Goal: Task Accomplishment & Management: Manage account settings

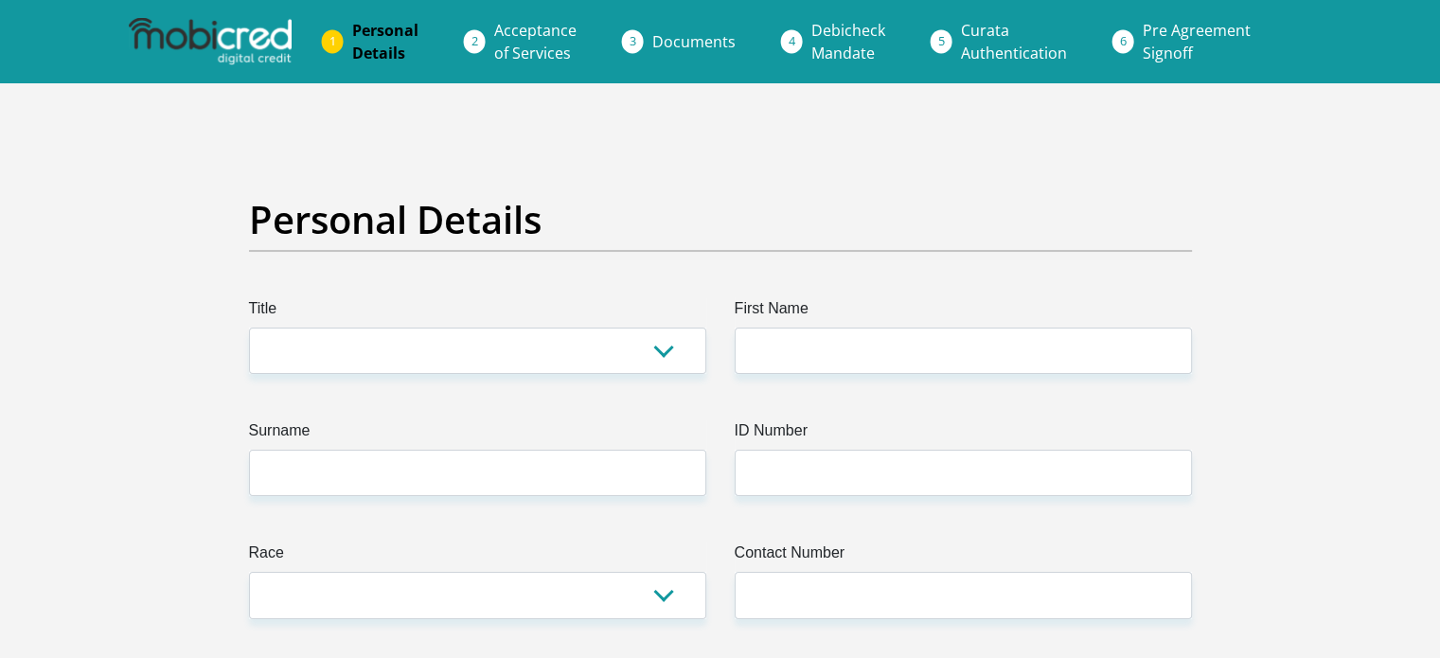
click at [208, 41] on img at bounding box center [210, 41] width 163 height 47
click at [637, 39] on li "Documents" at bounding box center [716, 42] width 159 height 38
click at [681, 44] on span "Documents" at bounding box center [693, 41] width 83 height 21
click at [973, 52] on span "Curata Authentication" at bounding box center [1014, 42] width 106 height 44
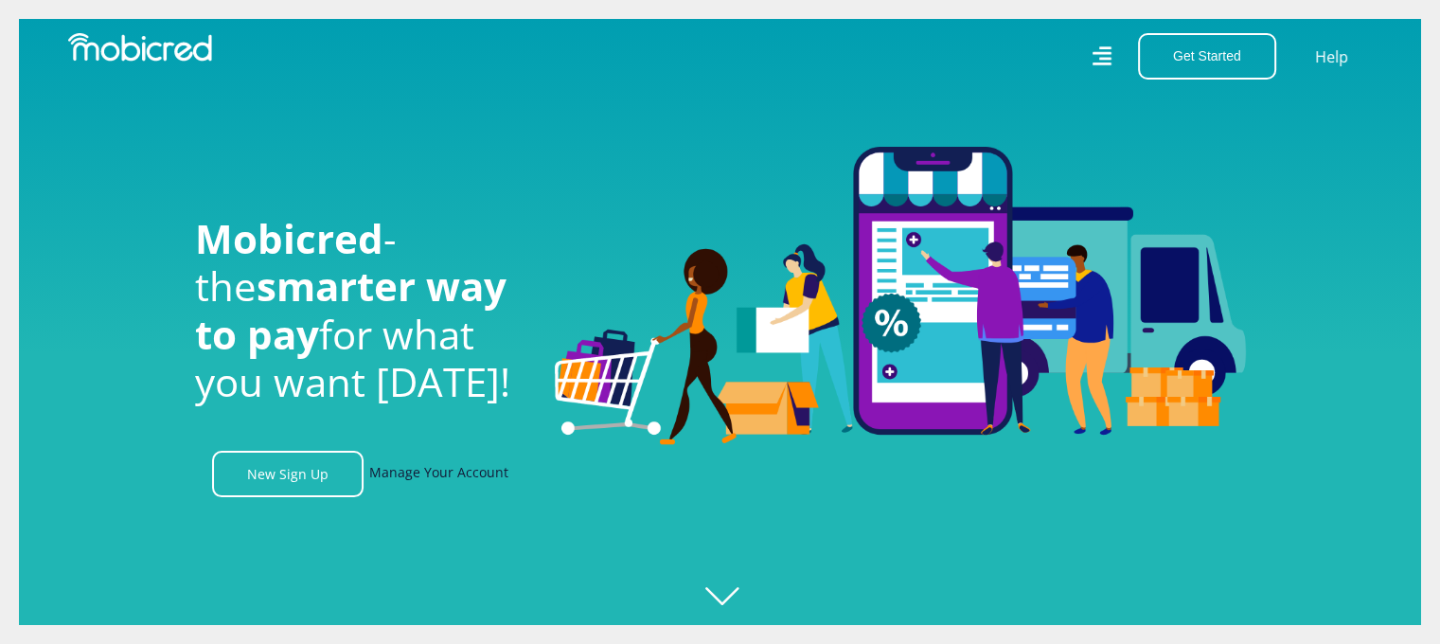
click at [421, 480] on link "Manage Your Account" at bounding box center [438, 474] width 139 height 46
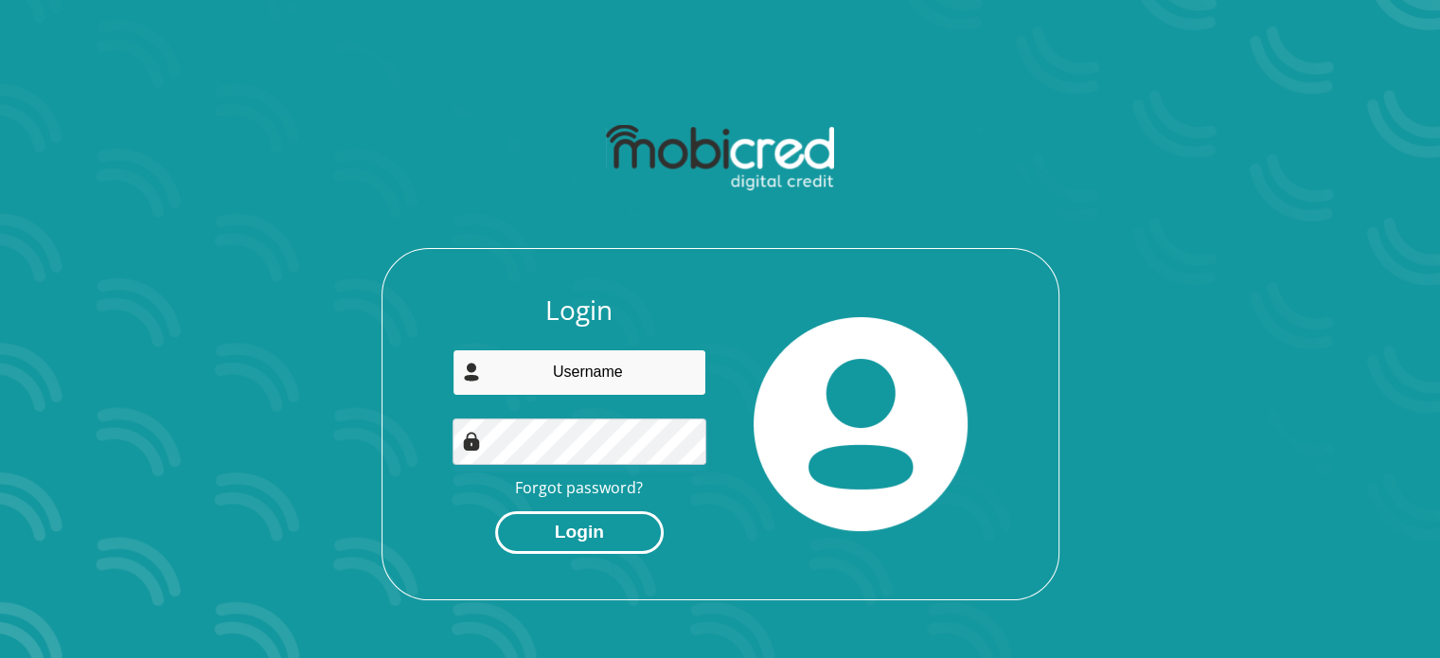
type input "[EMAIL_ADDRESS][DOMAIN_NAME]"
click at [587, 532] on button "Login" at bounding box center [579, 532] width 168 height 43
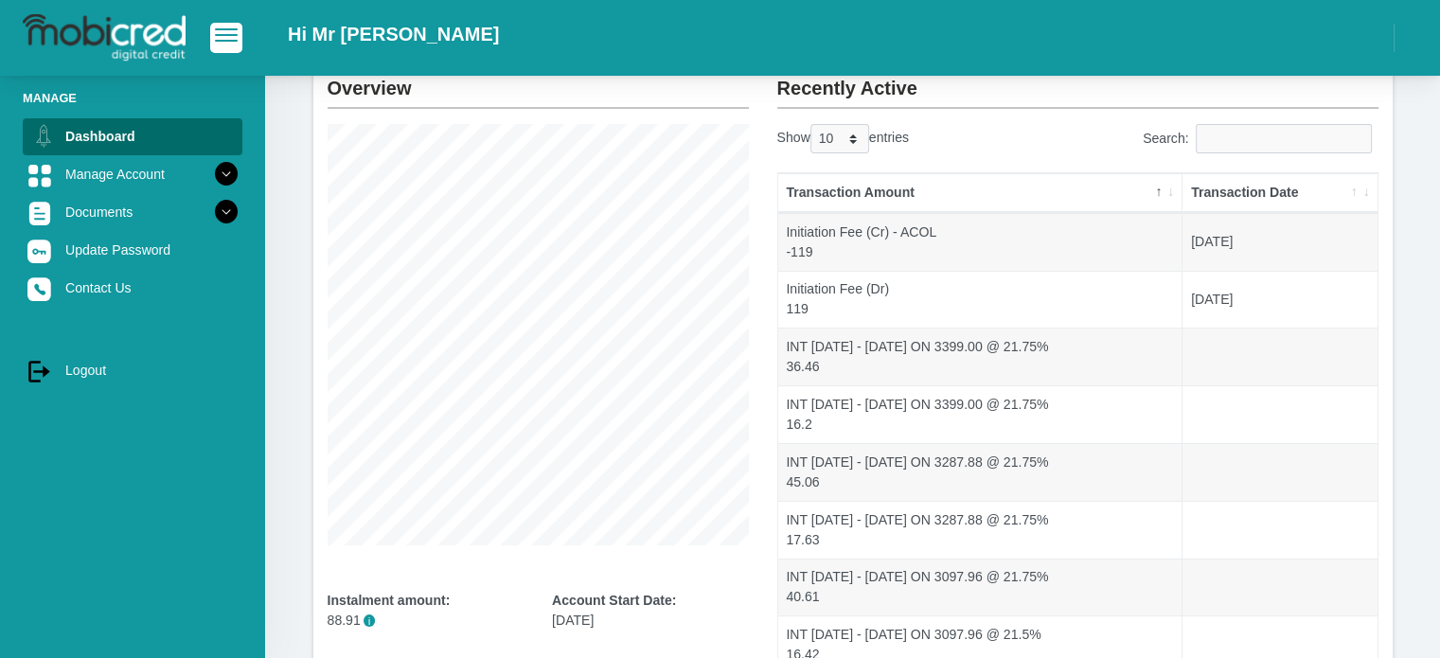
scroll to position [122, 0]
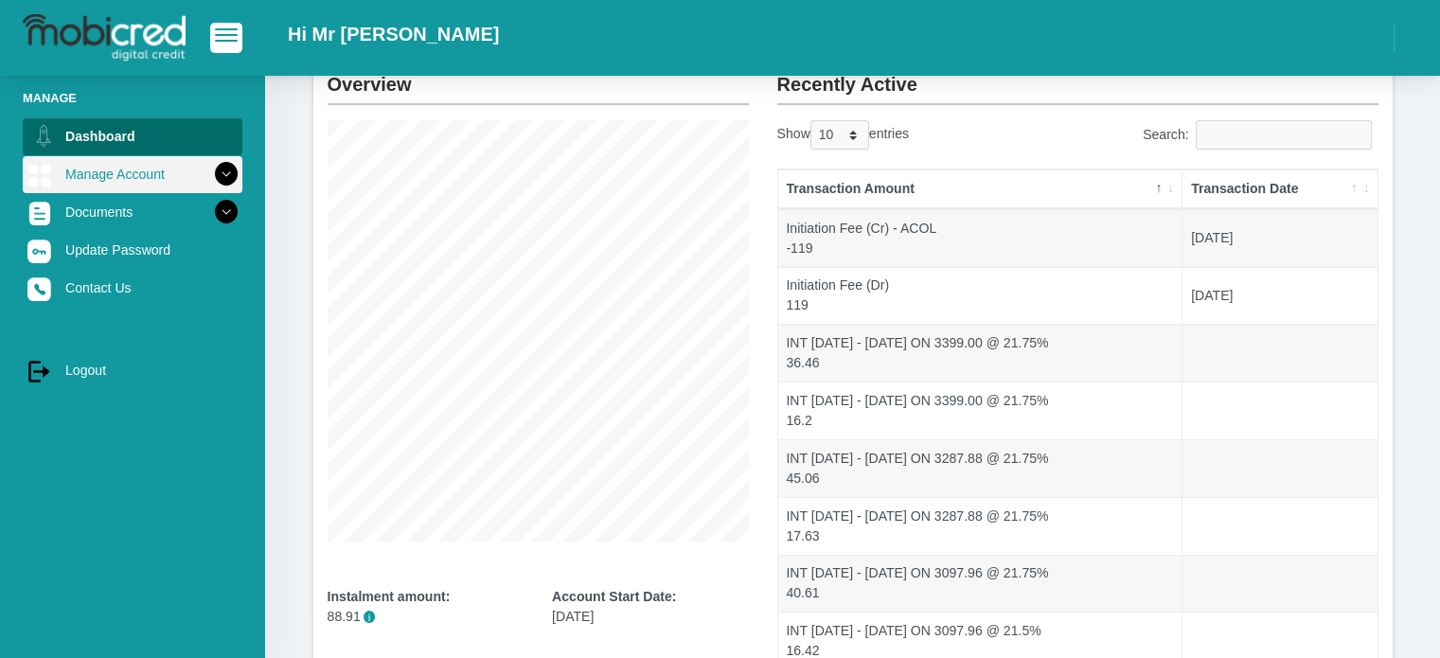
click at [104, 176] on link "Manage Account" at bounding box center [133, 174] width 220 height 36
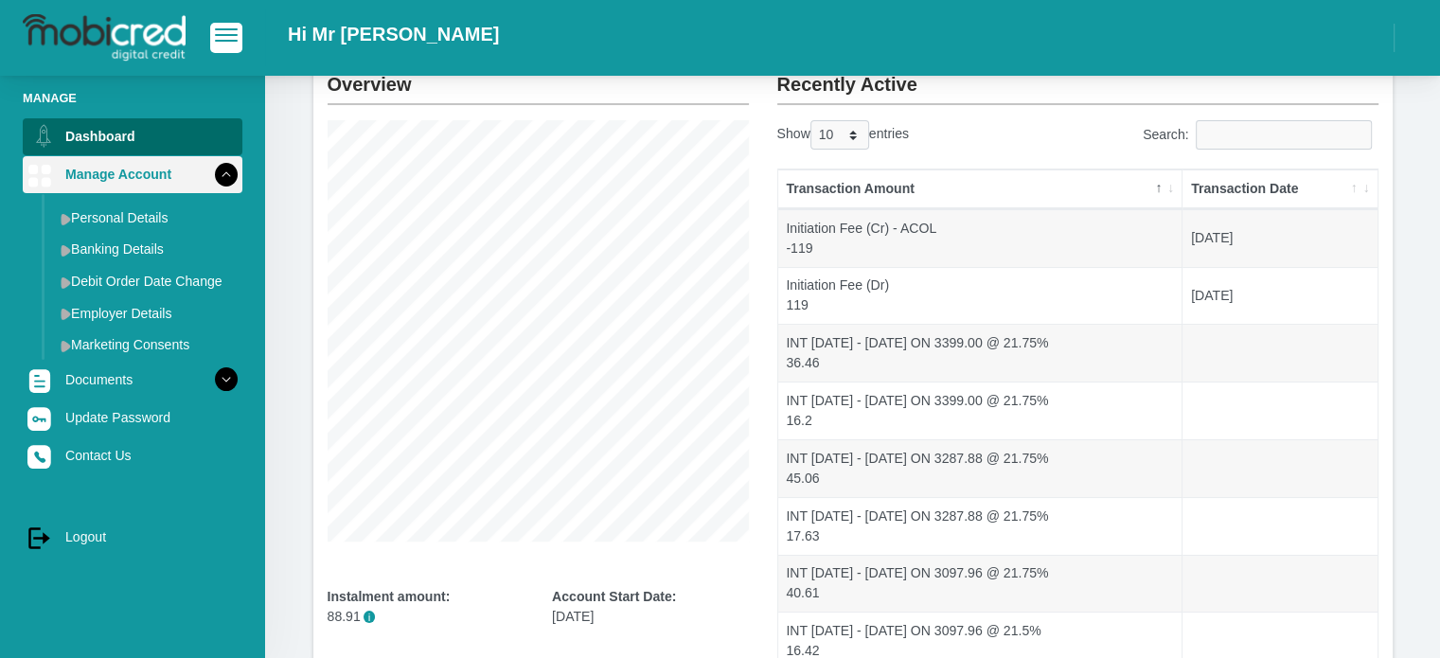
click at [104, 176] on link "Manage Account" at bounding box center [133, 174] width 220 height 36
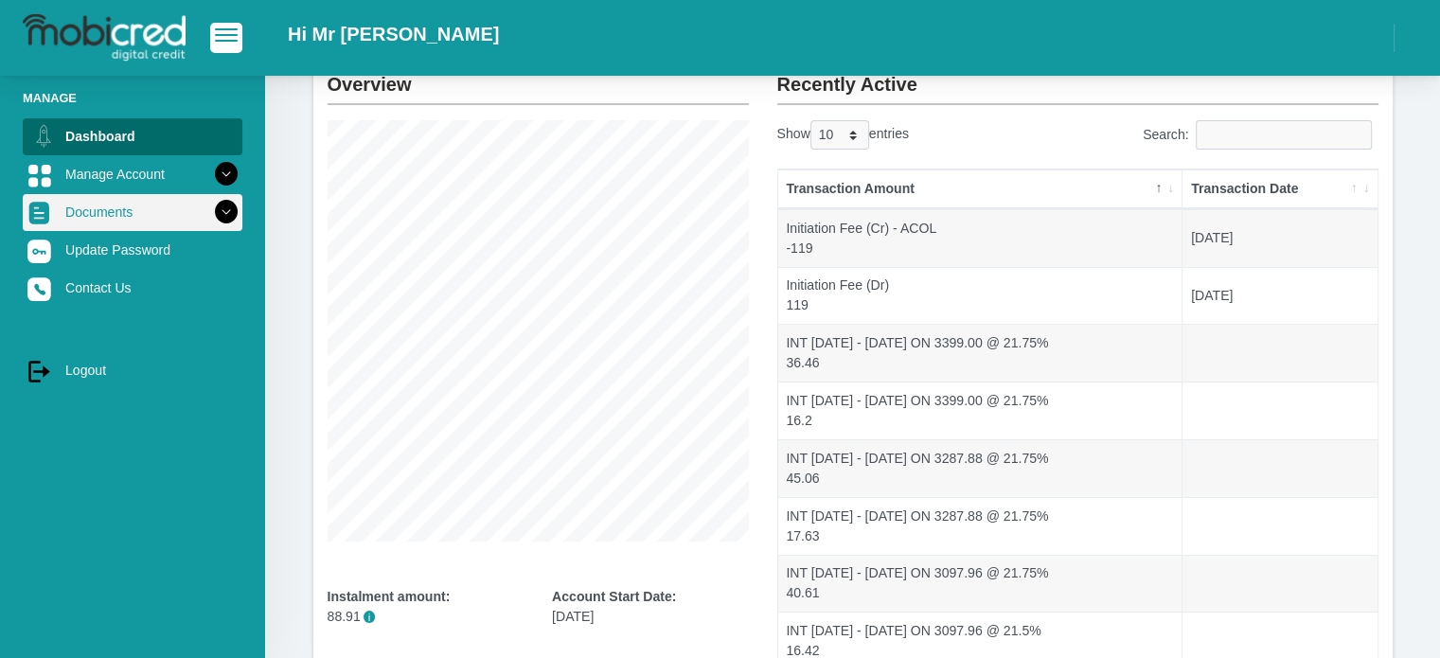
click at [134, 207] on link "Documents" at bounding box center [133, 212] width 220 height 36
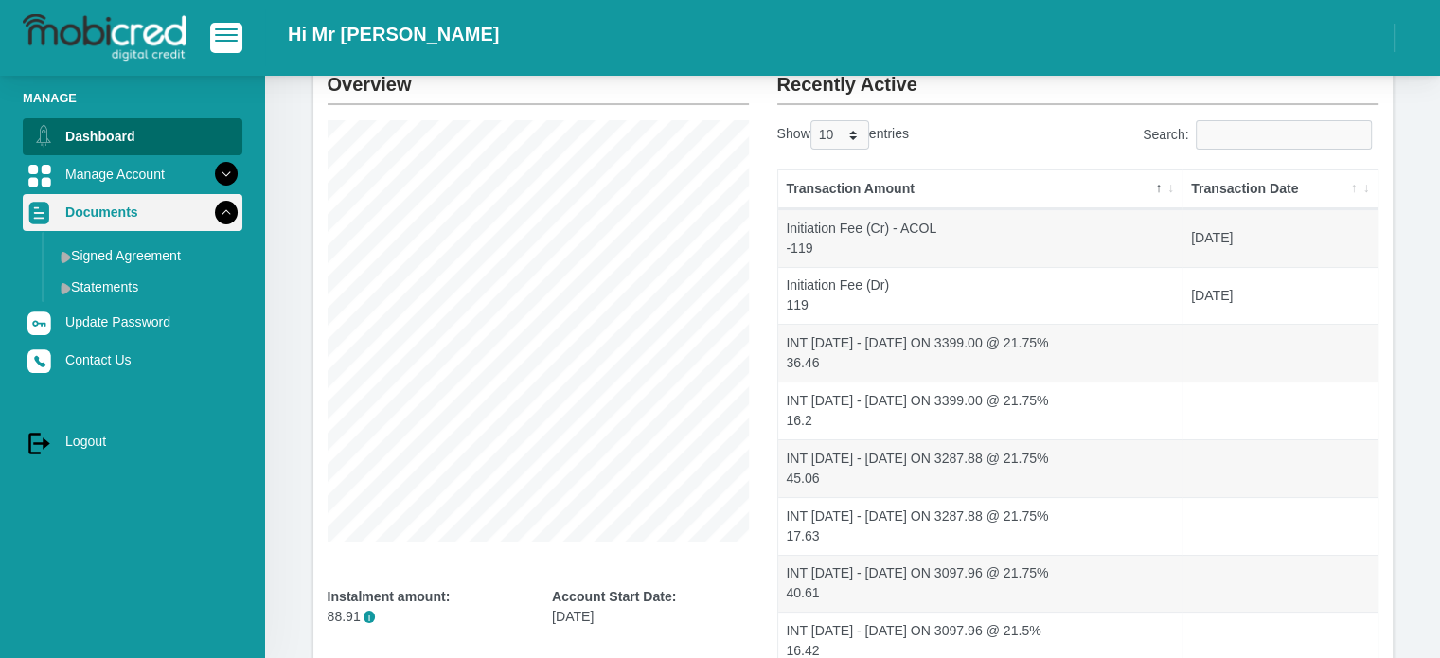
click at [134, 207] on link "Documents" at bounding box center [133, 212] width 220 height 36
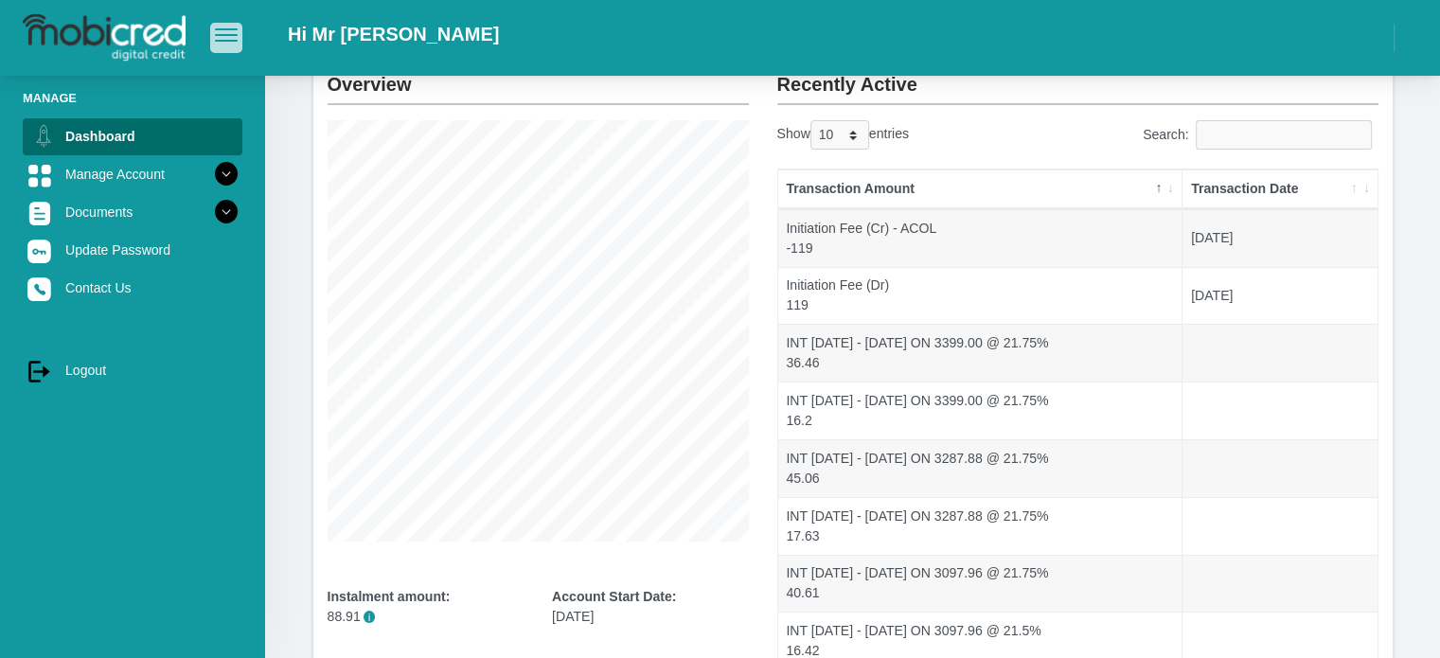
click at [230, 32] on span "button" at bounding box center [226, 34] width 23 height 13
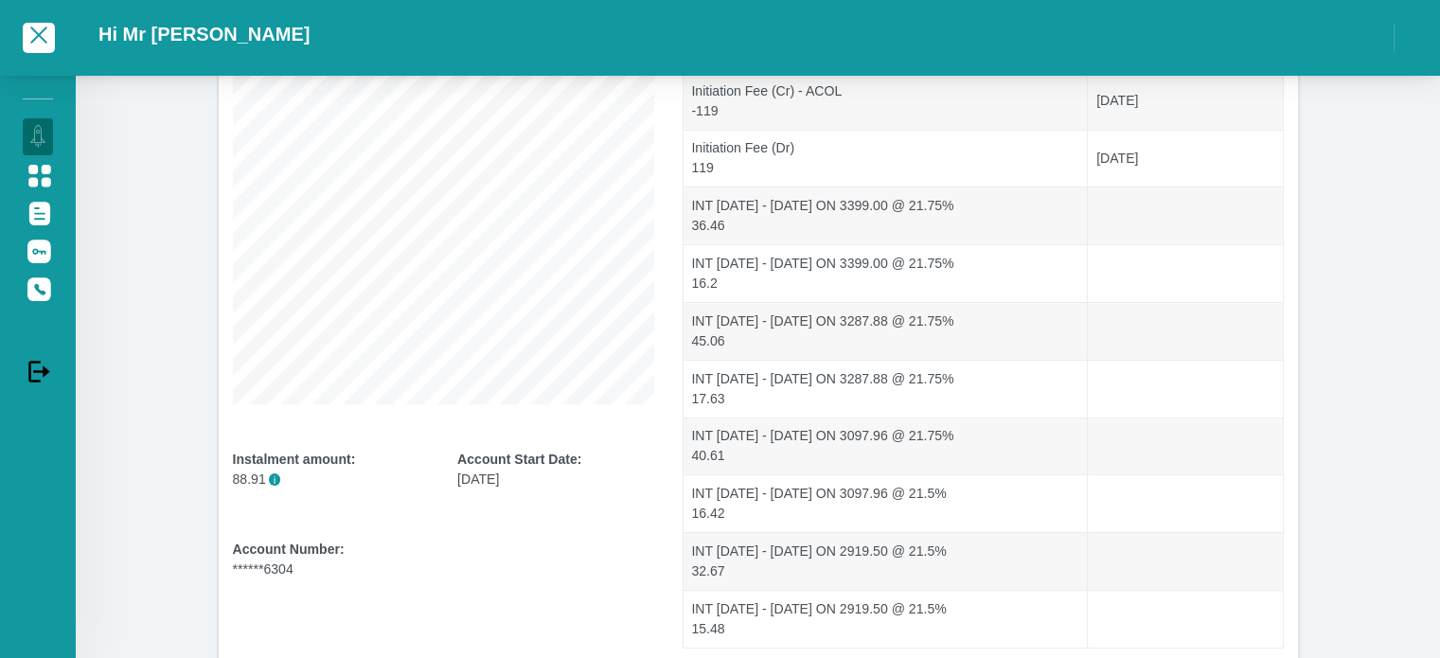
scroll to position [405, 0]
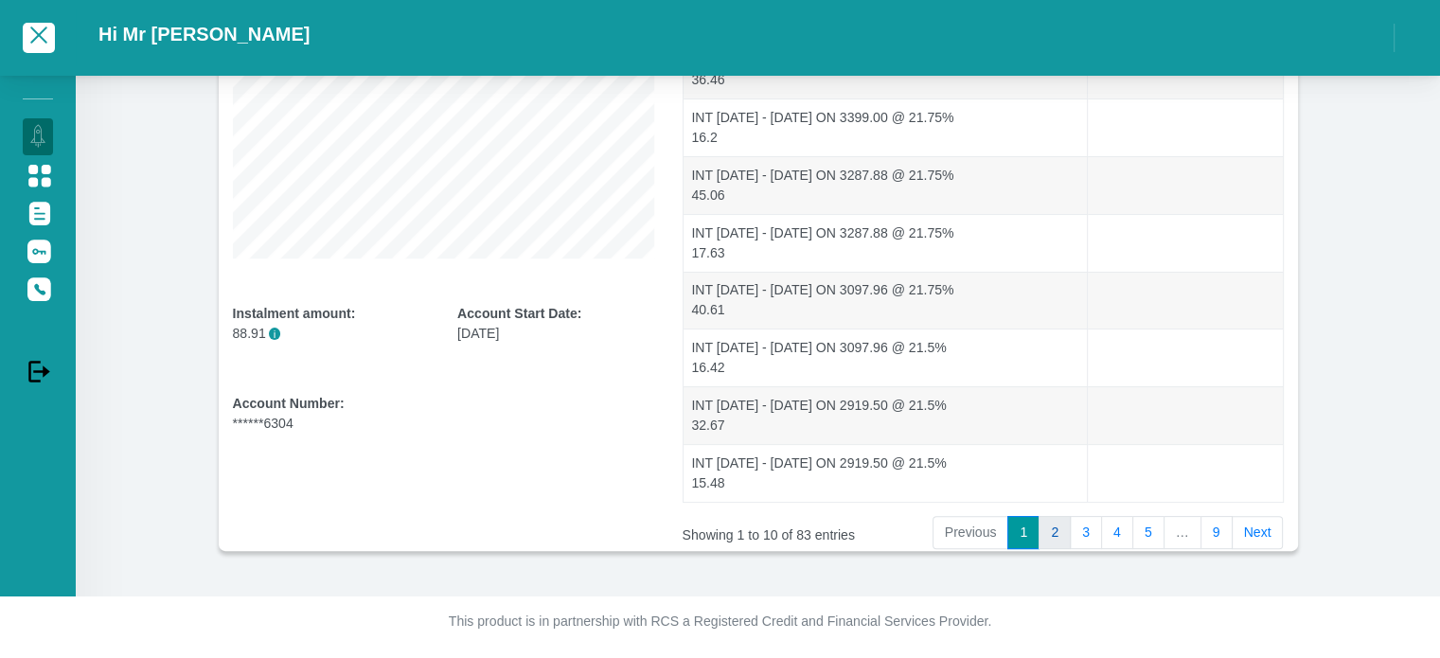
click at [1070, 533] on link "2" at bounding box center [1054, 533] width 32 height 34
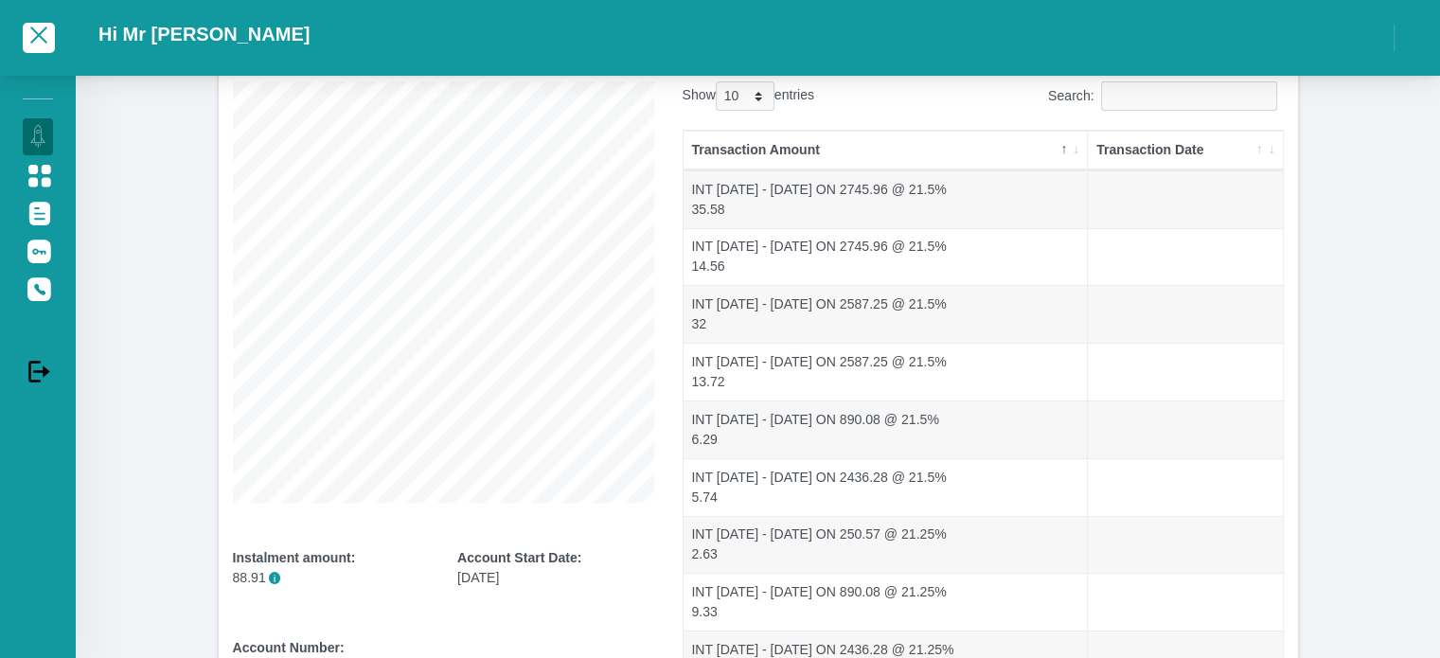
scroll to position [0, 0]
